Goal: Transaction & Acquisition: Obtain resource

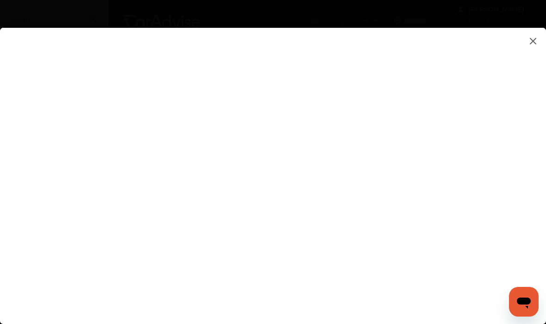
click at [487, 144] on flutter-view at bounding box center [273, 174] width 546 height 293
click at [361, 169] on flutter-view at bounding box center [273, 174] width 546 height 293
click at [345, 165] on flutter-view at bounding box center [273, 174] width 546 height 293
click at [319, 145] on flutter-view at bounding box center [273, 174] width 546 height 293
click at [321, 145] on flutter-view at bounding box center [273, 174] width 546 height 293
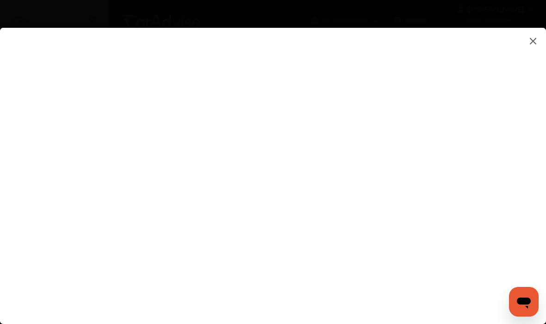
click at [532, 38] on img at bounding box center [533, 41] width 11 height 12
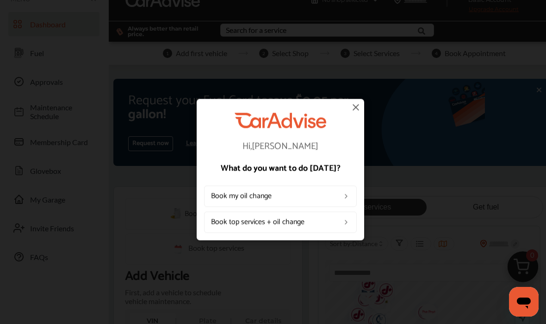
scroll to position [21, 0]
click at [351, 110] on img at bounding box center [356, 106] width 11 height 11
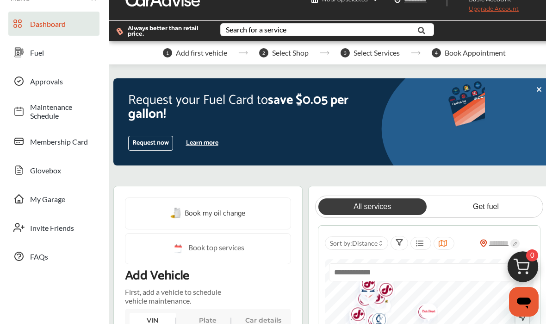
click at [203, 144] on button "Learn more" at bounding box center [202, 143] width 40 height 14
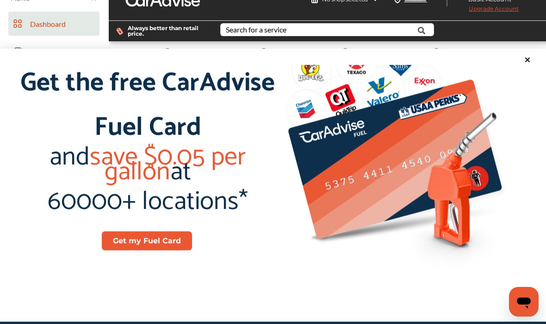
scroll to position [133, 0]
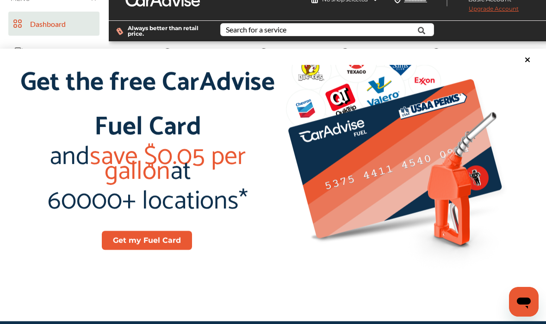
click at [154, 243] on button "Get my Fuel Card" at bounding box center [147, 240] width 90 height 19
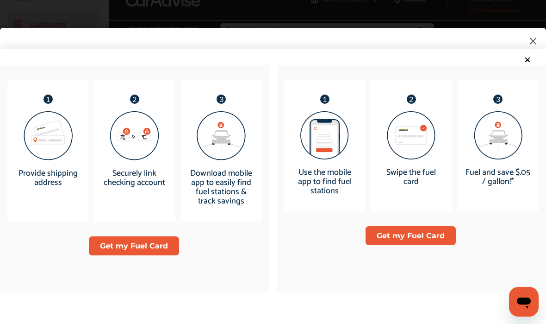
scroll to position [615, 0]
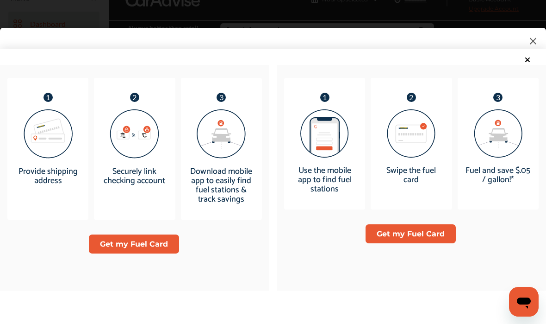
click at [400, 239] on button "Get my Fuel Card" at bounding box center [411, 233] width 90 height 19
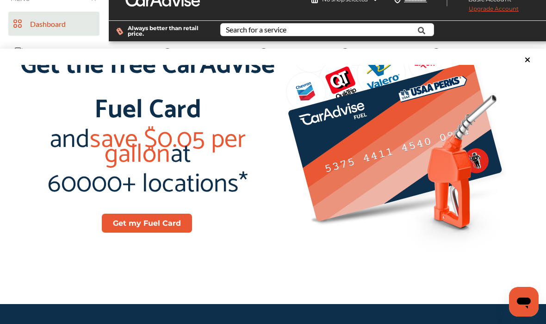
scroll to position [160, 0]
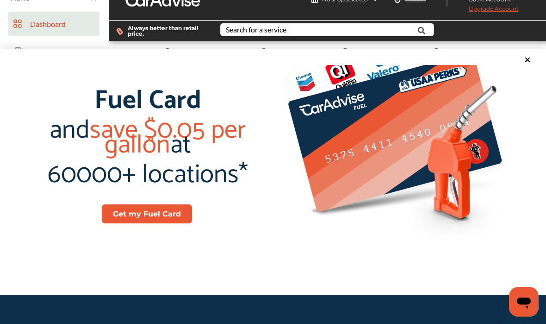
click at [136, 219] on button "Get my Fuel Card" at bounding box center [147, 213] width 90 height 19
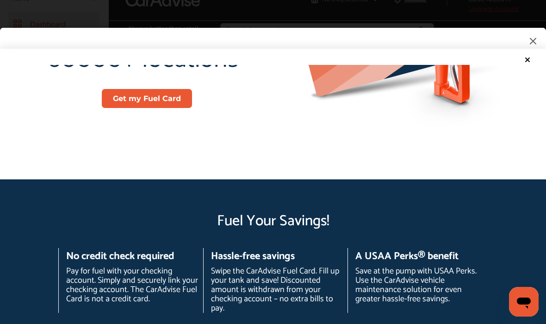
scroll to position [256, 0]
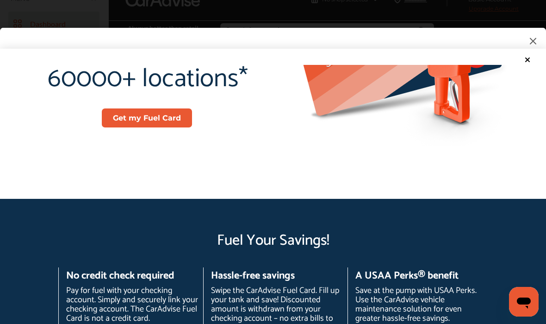
click at [20, 258] on div "Fuel Your Savings! No credit check required Pay for fuel with your checking acc…" at bounding box center [273, 280] width 546 height 163
click at [139, 127] on button "Get my Fuel Card" at bounding box center [147, 117] width 90 height 19
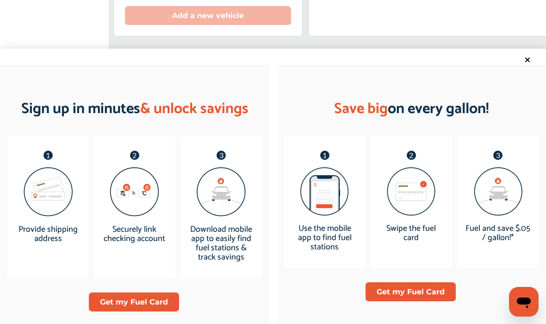
scroll to position [558, 0]
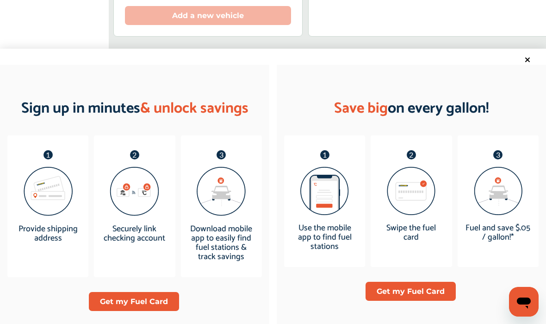
click at [131, 302] on button "Get my Fuel Card" at bounding box center [134, 301] width 90 height 19
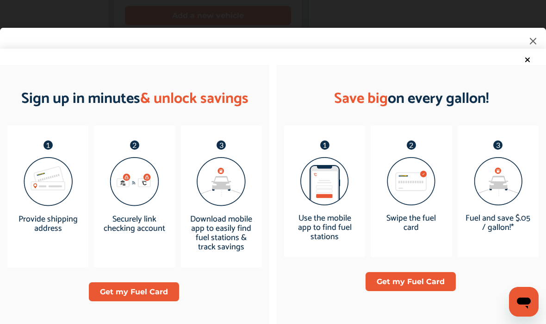
scroll to position [610, 0]
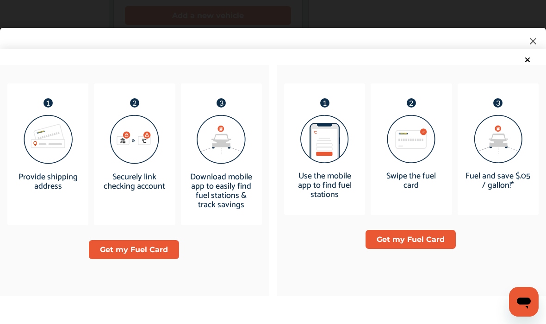
click at [43, 144] on img at bounding box center [48, 139] width 49 height 49
click at [51, 107] on p "1" at bounding box center [48, 102] width 9 height 9
click at [319, 113] on div "1 Use the mobile app to find fuel stations" at bounding box center [324, 149] width 81 height 132
click at [319, 156] on img at bounding box center [325, 139] width 49 height 48
click at [384, 249] on button "Get my Fuel Card" at bounding box center [411, 239] width 90 height 19
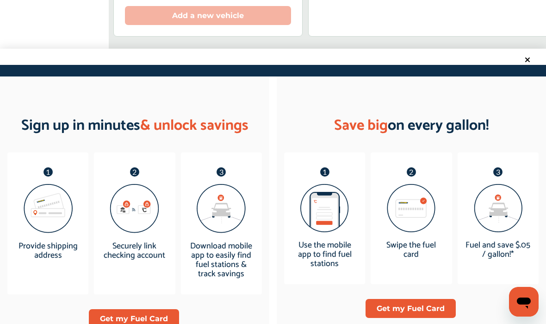
scroll to position [547, 0]
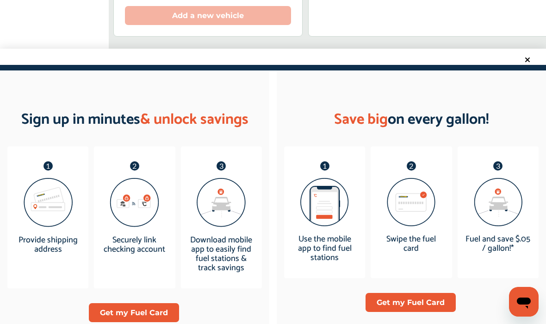
click at [149, 320] on button "Get my Fuel Card" at bounding box center [134, 312] width 90 height 19
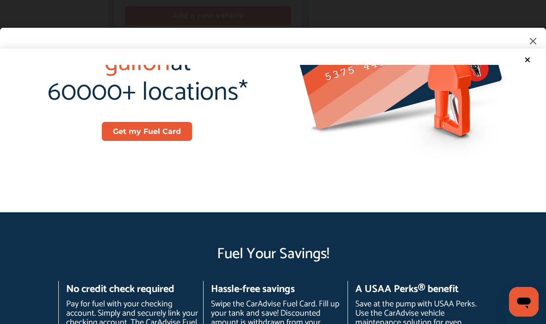
scroll to position [241, 0]
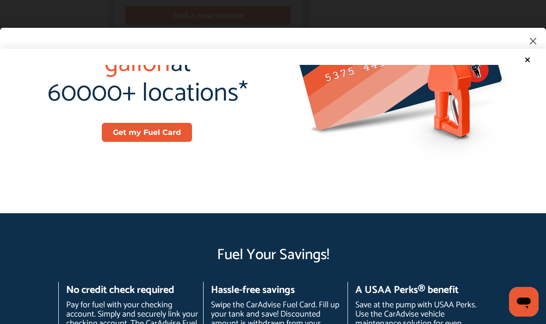
click at [138, 142] on button "Get my Fuel Card" at bounding box center [147, 132] width 90 height 19
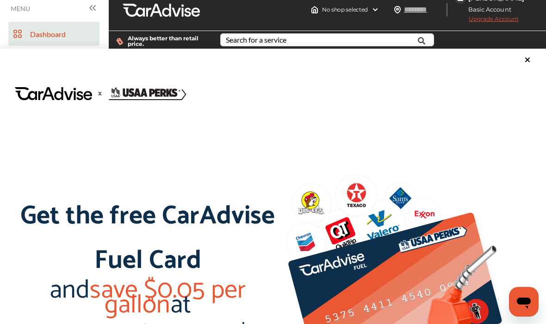
scroll to position [10, 0]
